Goal: Check status: Check status

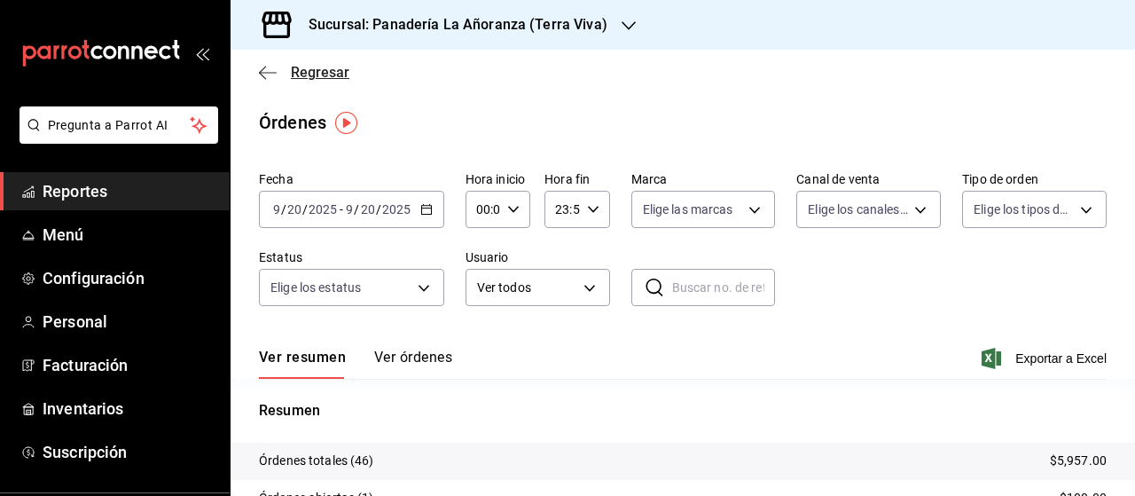
click at [262, 76] on icon "button" at bounding box center [262, 72] width 7 height 13
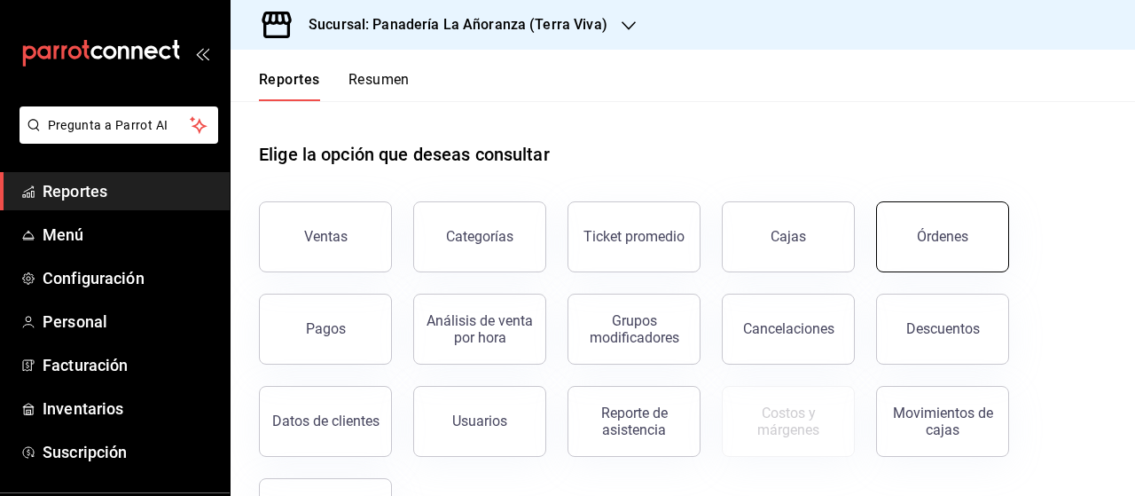
click at [937, 235] on div "Órdenes" at bounding box center [942, 236] width 51 height 17
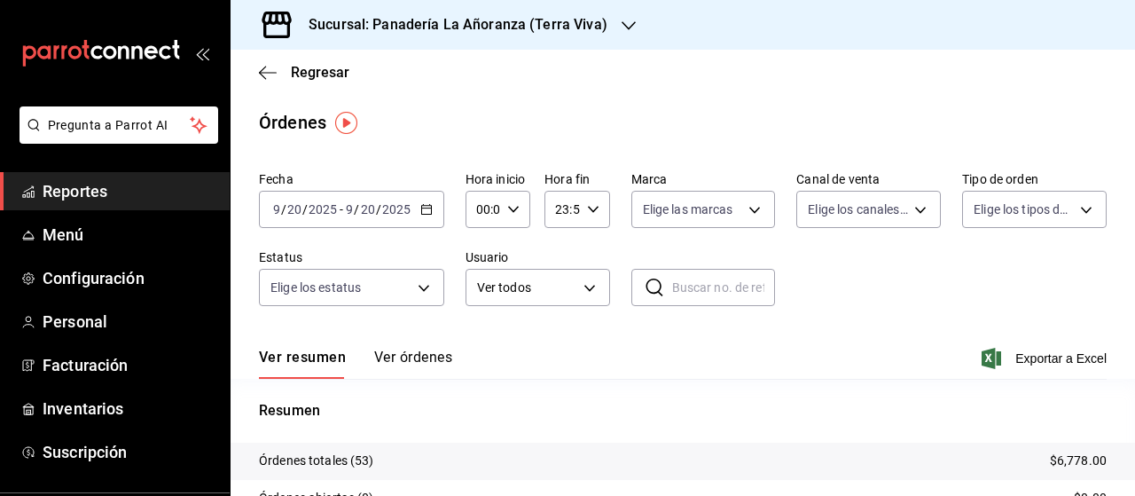
click at [429, 205] on \(Stroke\) "button" at bounding box center [426, 210] width 11 height 10
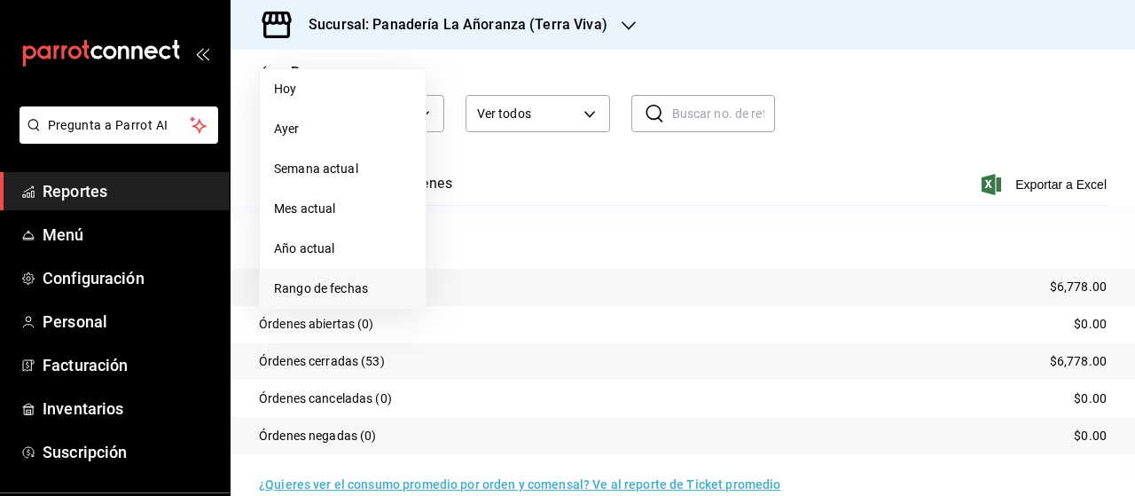
scroll to position [177, 0]
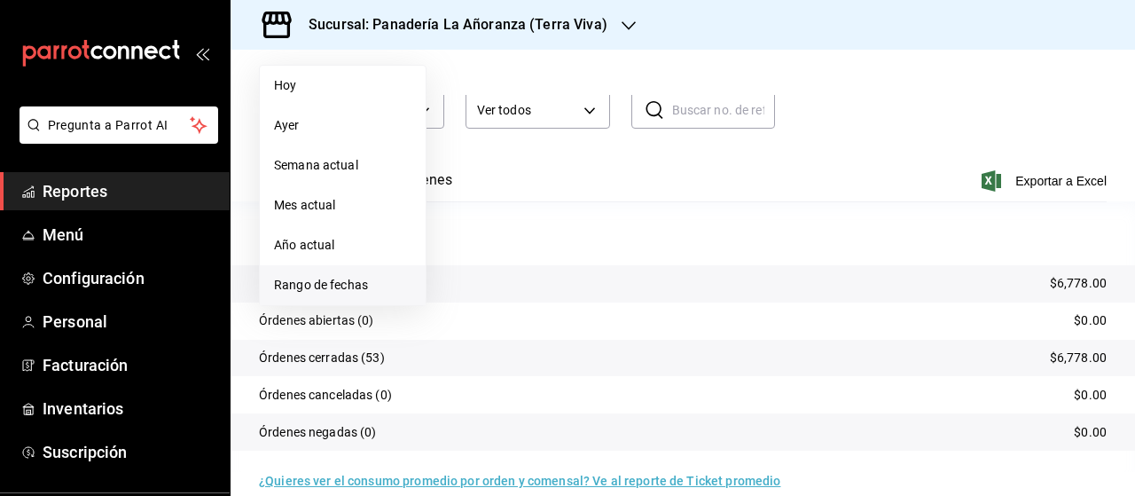
click at [332, 285] on span "Rango de fechas" at bounding box center [342, 285] width 137 height 19
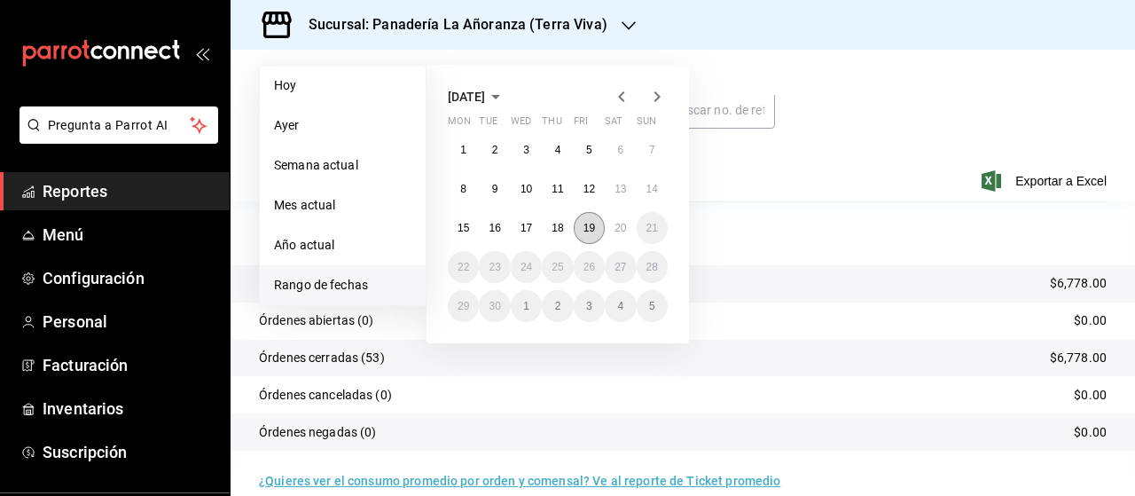
click at [595, 225] on button "19" at bounding box center [589, 228] width 31 height 32
click at [614, 227] on button "20" at bounding box center [620, 228] width 31 height 32
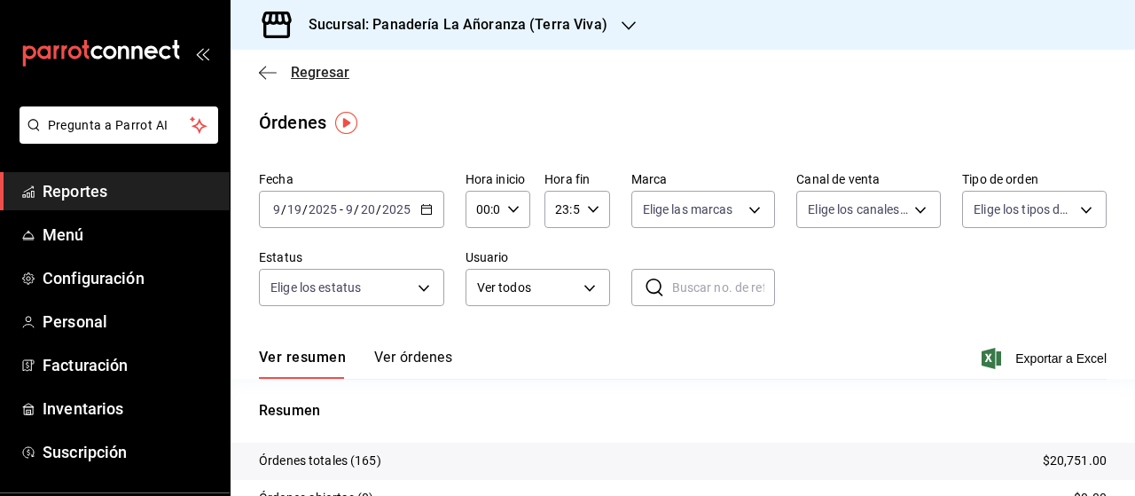
click at [270, 71] on icon "button" at bounding box center [268, 73] width 18 height 16
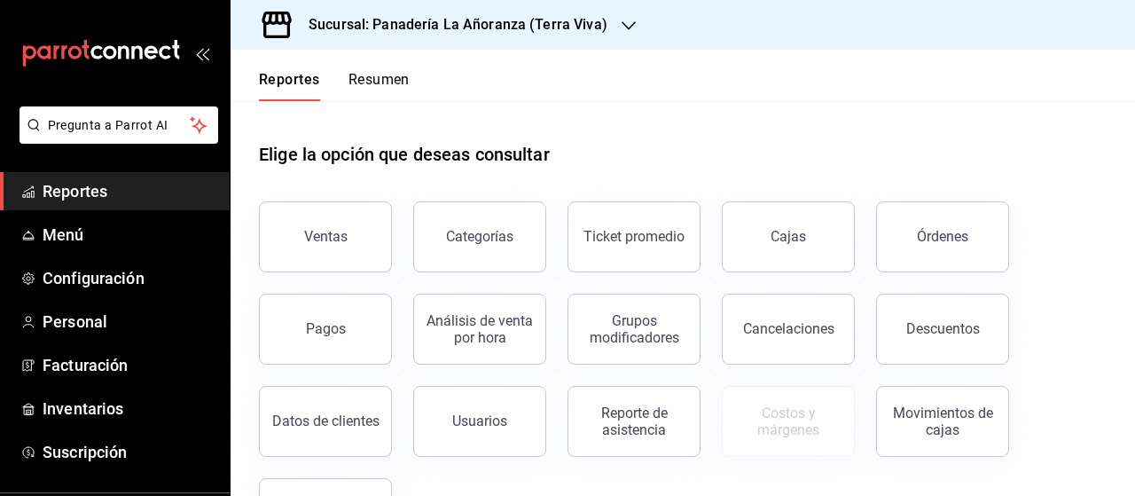
click at [370, 82] on button "Resumen" at bounding box center [378, 86] width 61 height 30
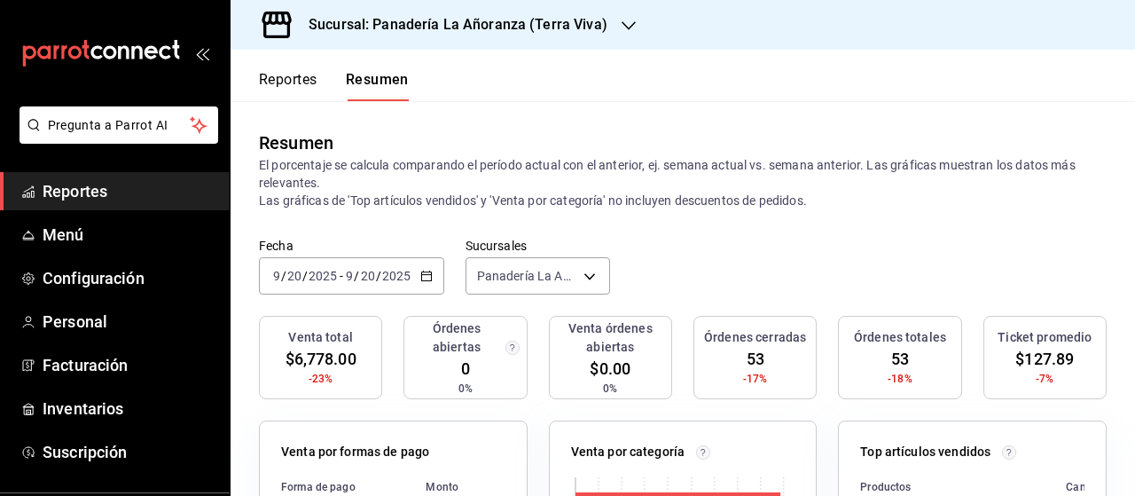
click at [366, 272] on input "20" at bounding box center [368, 276] width 16 height 14
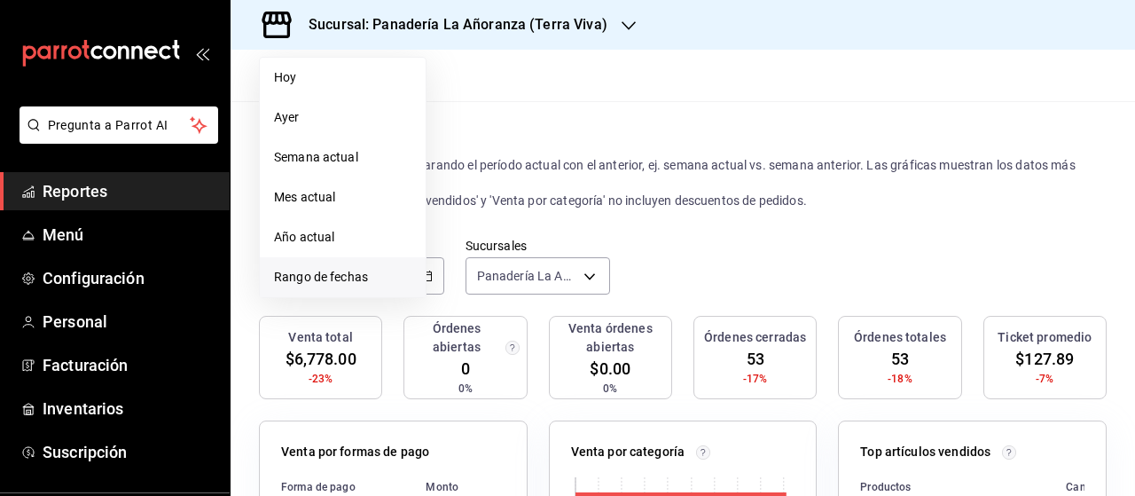
click at [353, 278] on span "Rango de fechas" at bounding box center [342, 277] width 137 height 19
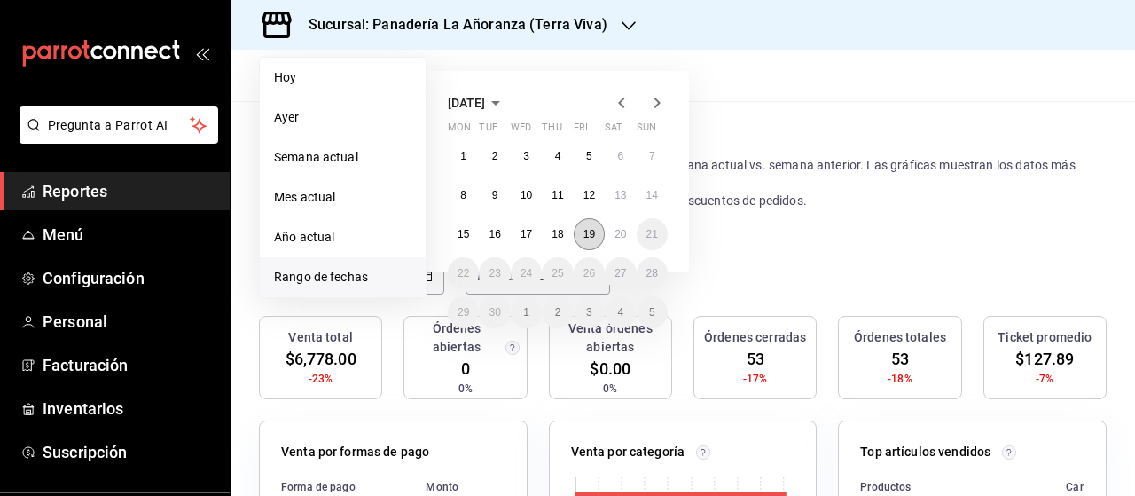
click at [586, 237] on abbr "19" at bounding box center [589, 234] width 12 height 12
click at [616, 233] on abbr "20" at bounding box center [620, 234] width 12 height 12
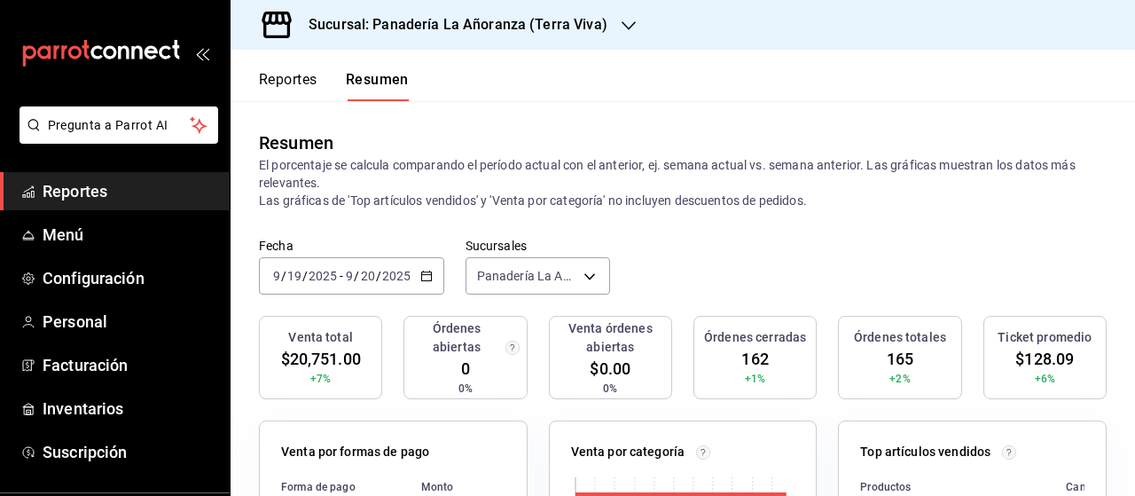
click at [624, 28] on icon "button" at bounding box center [629, 26] width 14 height 14
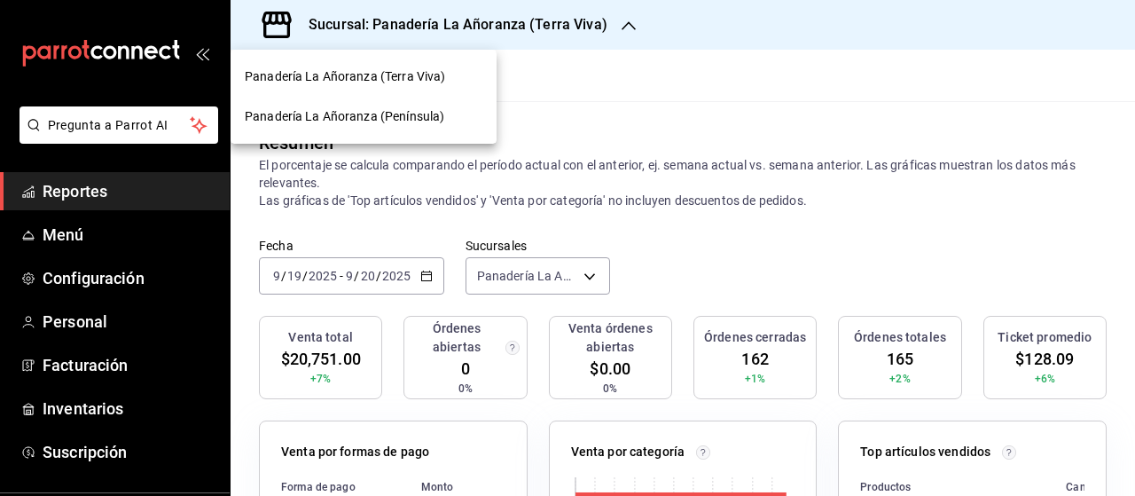
click at [410, 113] on span "Panadería La Añoranza (Península)" at bounding box center [345, 116] width 200 height 19
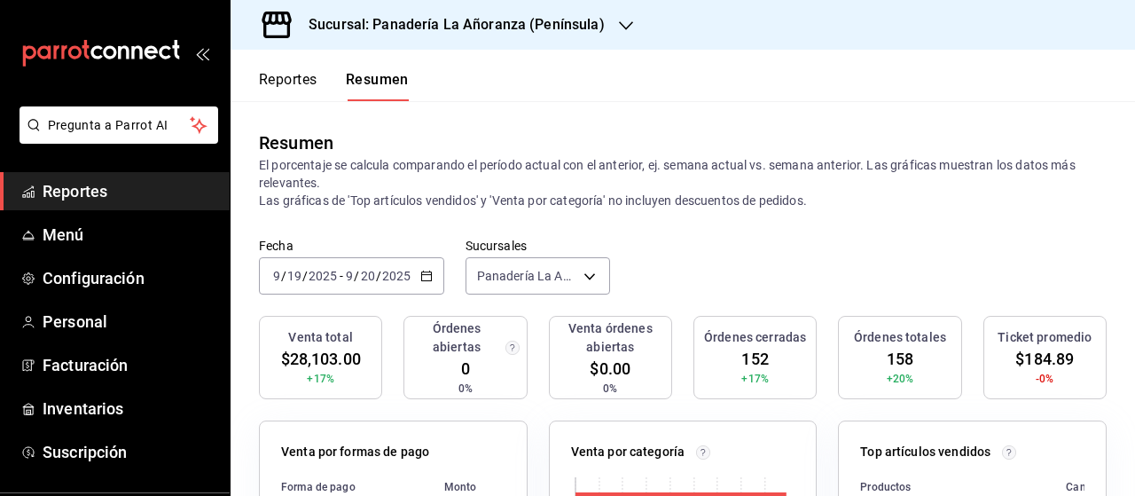
scroll to position [266, 0]
